Goal: Check status: Check status

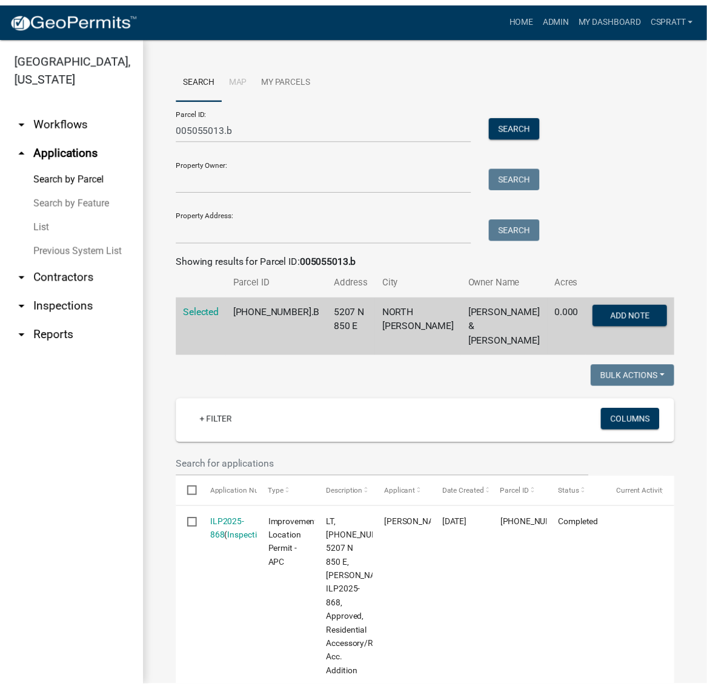
scroll to position [583, 0]
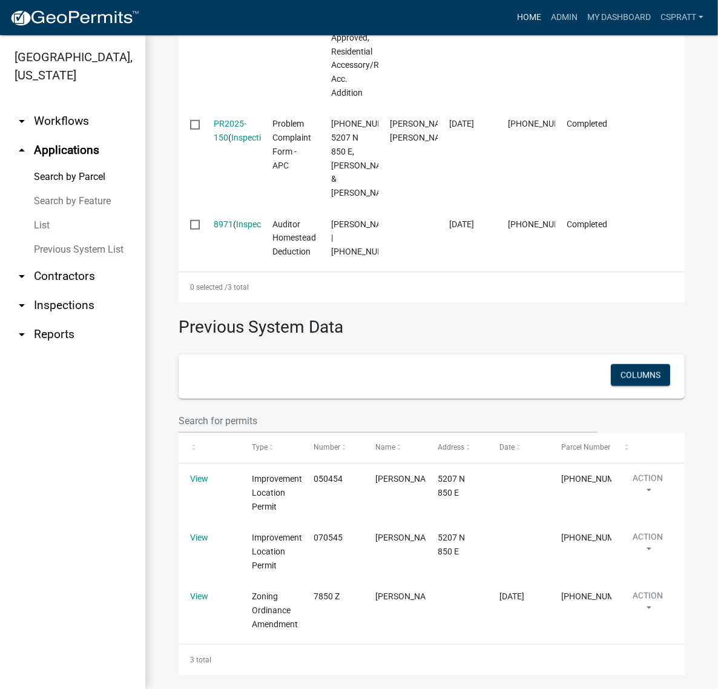
click at [512, 12] on link "Home" at bounding box center [529, 17] width 34 height 23
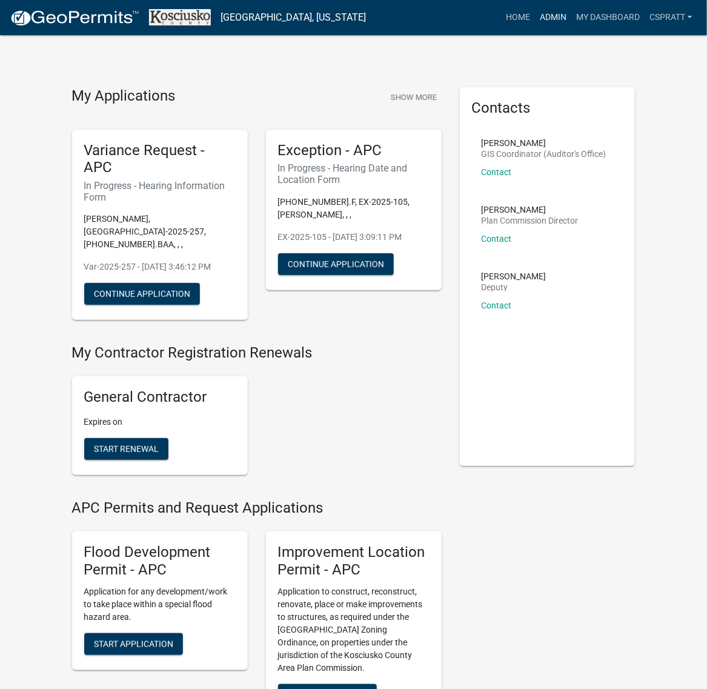
click at [535, 19] on link "Admin" at bounding box center [553, 17] width 36 height 23
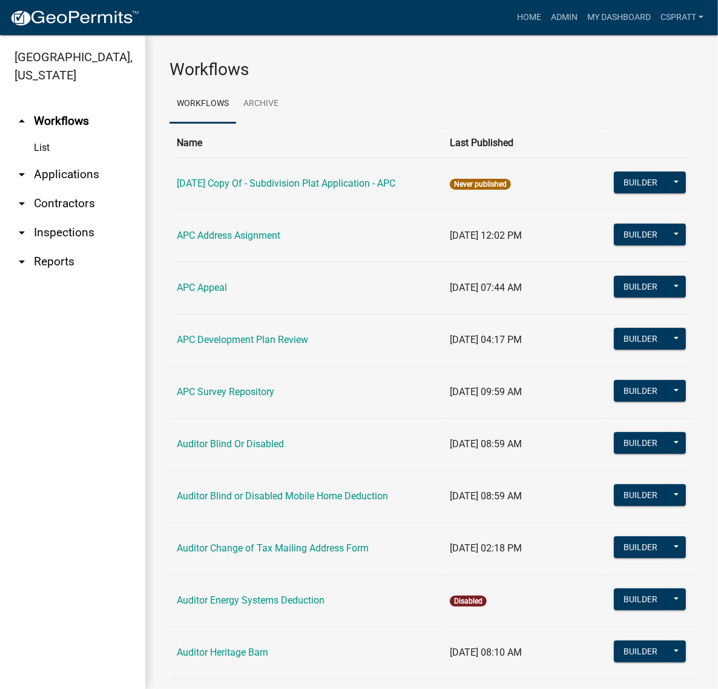
click at [80, 189] on link "arrow_drop_down Applications" at bounding box center [72, 174] width 145 height 29
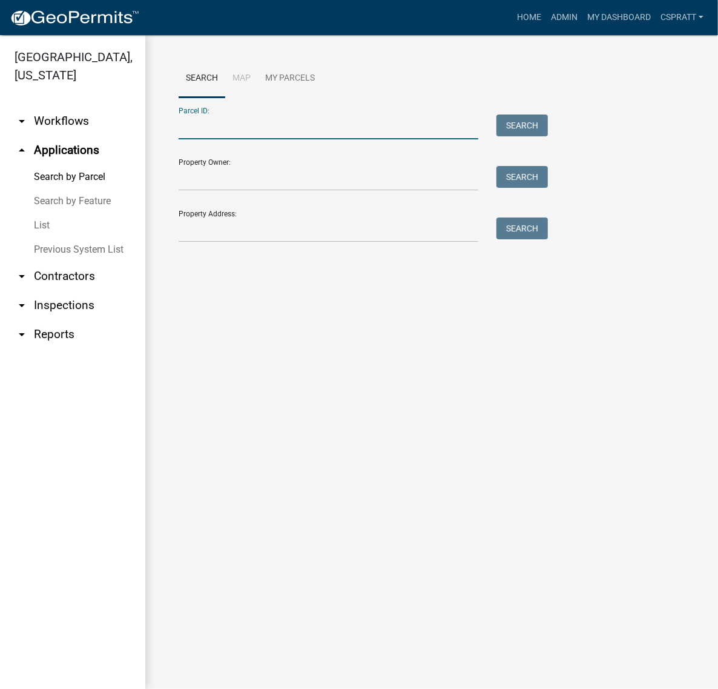
click at [200, 139] on input "Parcel ID:" at bounding box center [329, 126] width 300 height 25
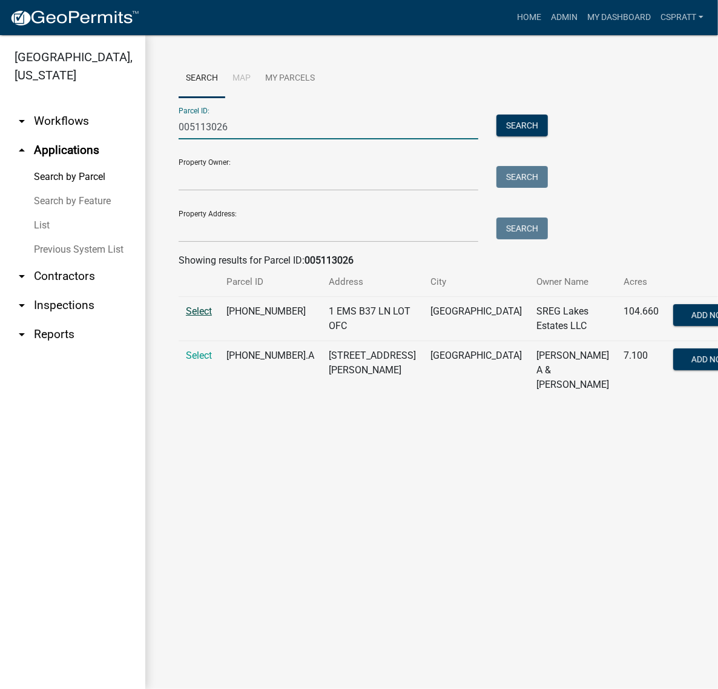
type input "005113026"
click at [201, 317] on span "Select" at bounding box center [199, 311] width 26 height 12
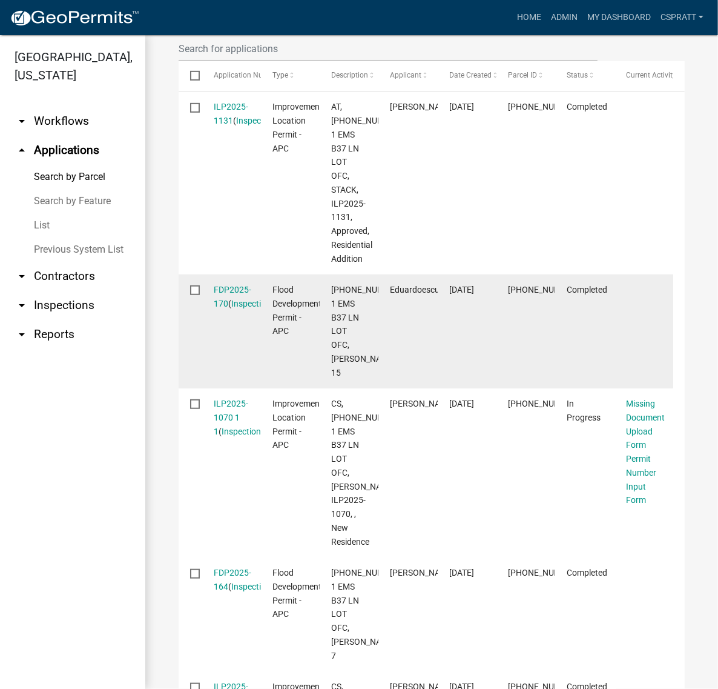
scroll to position [530, 0]
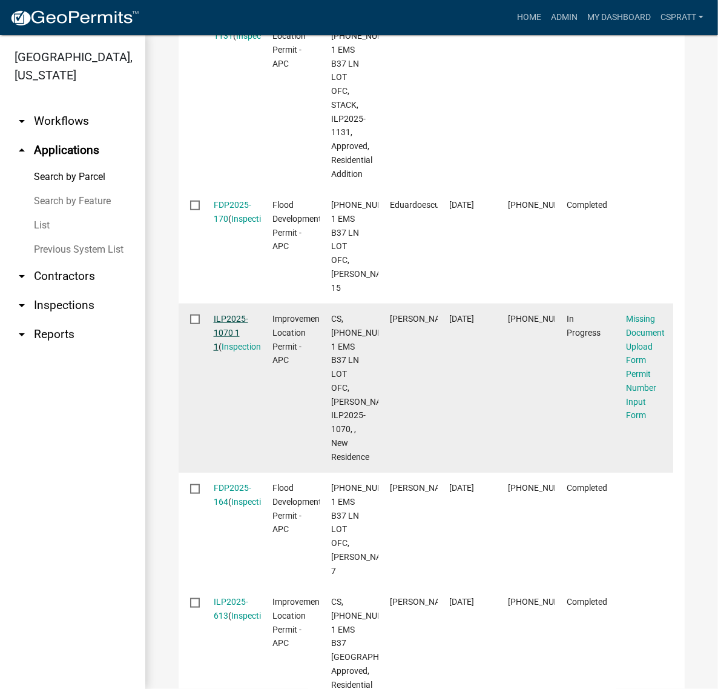
click at [240, 351] on link "ILP2025-1070 1 1" at bounding box center [231, 333] width 35 height 38
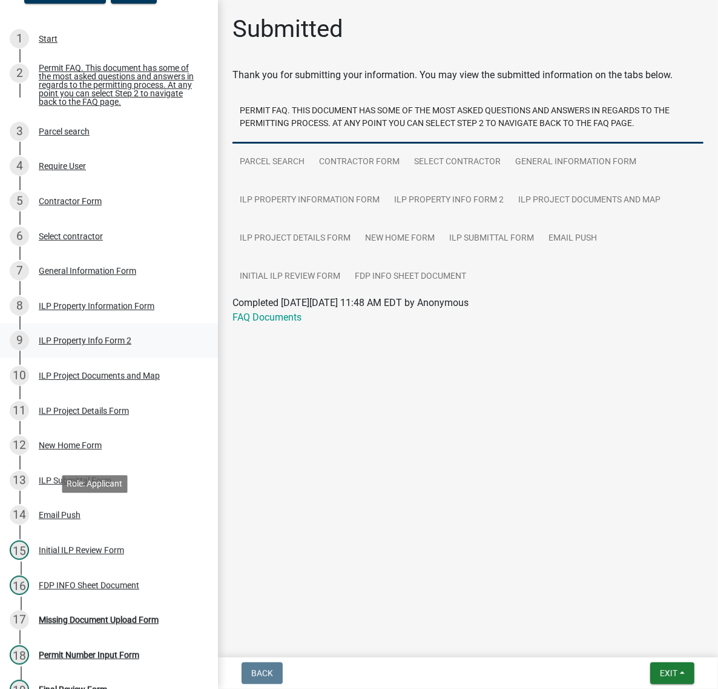
scroll to position [151, 0]
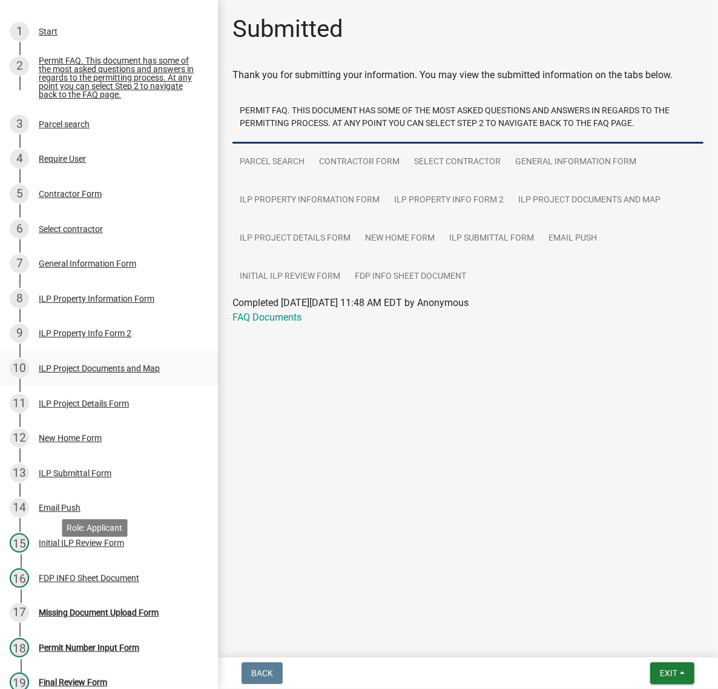
click at [55, 373] on div "ILP Project Documents and Map" at bounding box center [99, 368] width 121 height 8
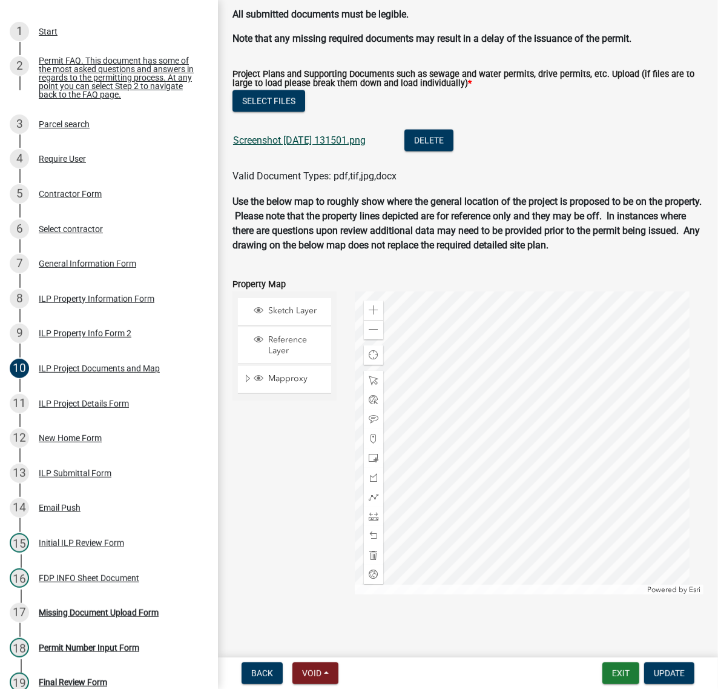
scroll to position [1287, 0]
click at [356, 146] on link "Screenshot [DATE] 131501.png" at bounding box center [299, 140] width 133 height 12
click at [366, 146] on link "Screenshot [DATE] 131501.png" at bounding box center [299, 140] width 133 height 12
click at [609, 669] on button "Exit" at bounding box center [621, 673] width 37 height 22
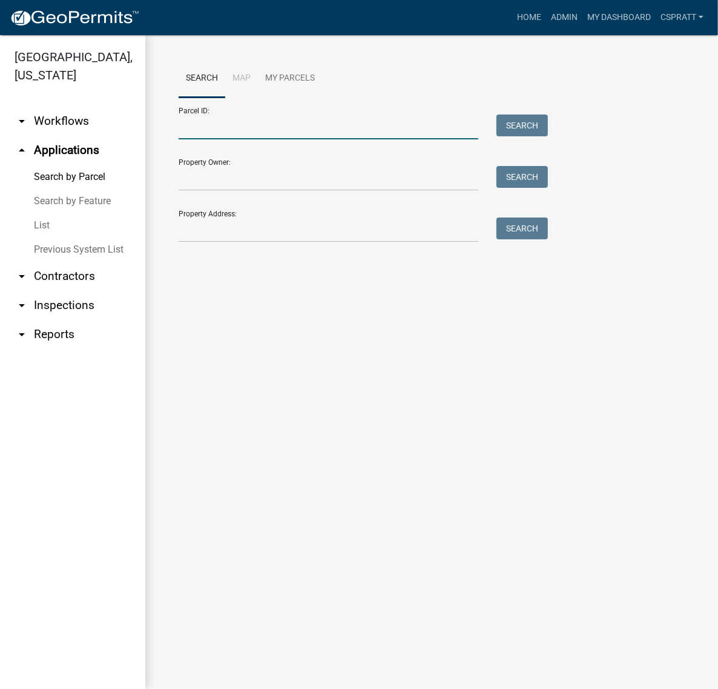
click at [195, 139] on input "Parcel ID:" at bounding box center [329, 126] width 300 height 25
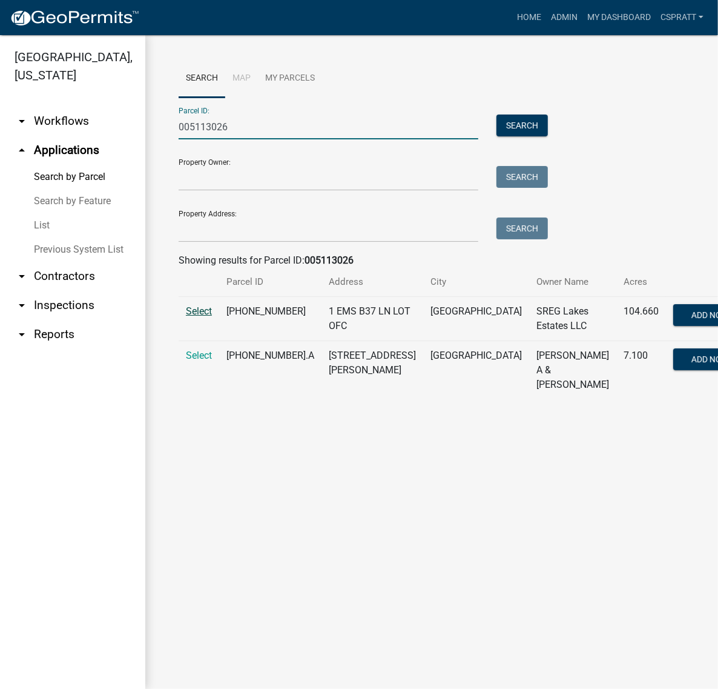
type input "005113026"
click at [204, 317] on span "Select" at bounding box center [199, 311] width 26 height 12
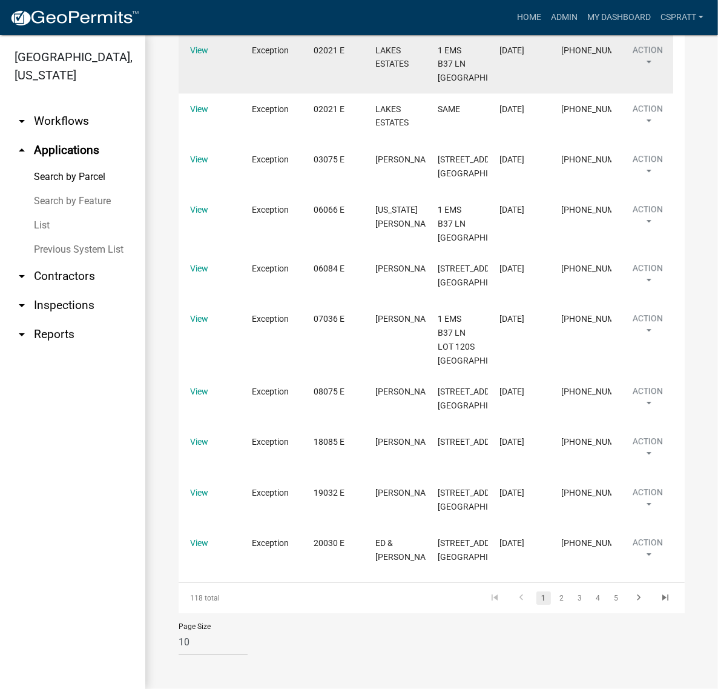
scroll to position [2423, 0]
click at [206, 55] on link "View" at bounding box center [199, 50] width 18 height 10
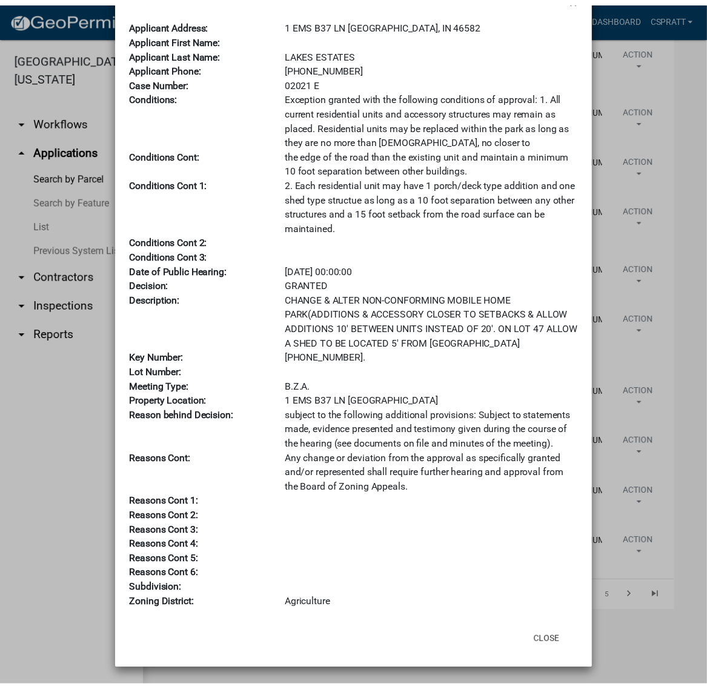
scroll to position [284, 0]
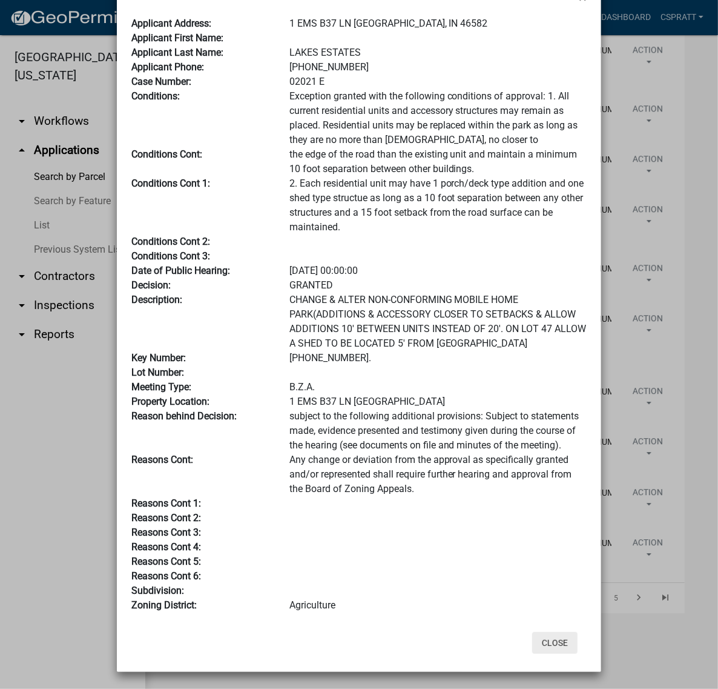
click at [544, 639] on button "Close" at bounding box center [554, 643] width 45 height 22
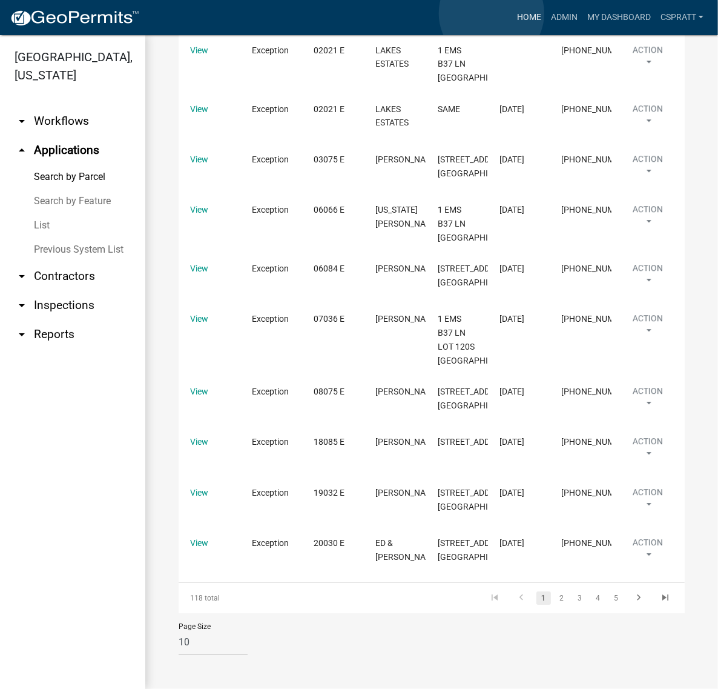
click at [512, 13] on link "Home" at bounding box center [529, 17] width 34 height 23
